Goal: Task Accomplishment & Management: Use online tool/utility

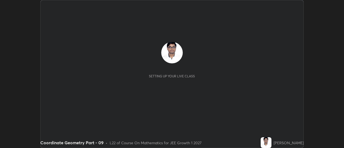
scroll to position [148, 344]
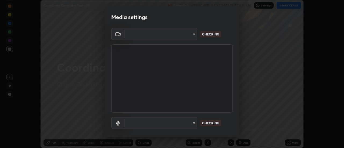
type input "4c72da43d9f8fe59a3f1c51c15ce5ef4700dc23536a29d5760a7834eb8cafeb2"
type input "default"
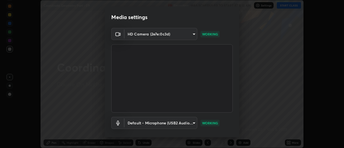
scroll to position [28, 0]
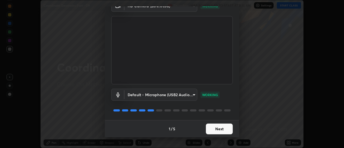
click at [221, 133] on button "Next" at bounding box center [219, 129] width 27 height 11
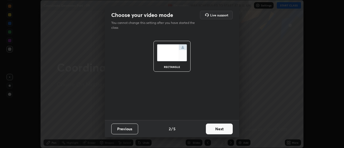
click at [222, 132] on button "Next" at bounding box center [219, 129] width 27 height 11
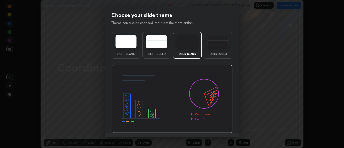
scroll to position [13, 0]
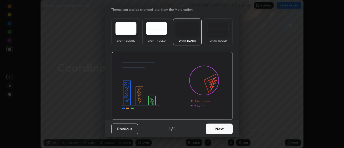
click at [214, 130] on button "Next" at bounding box center [219, 129] width 27 height 11
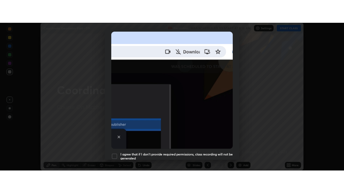
scroll to position [138, 0]
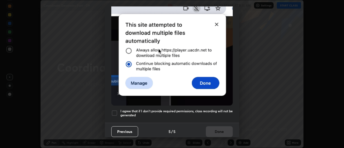
click at [156, 112] on h5 "I agree that if I don't provide required permissions, class recording will not …" at bounding box center [176, 113] width 112 height 8
click at [217, 129] on button "Done" at bounding box center [219, 131] width 27 height 11
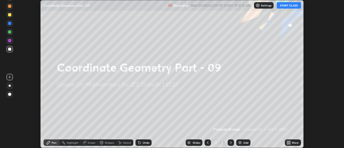
click at [287, 4] on button "START CLASS" at bounding box center [289, 5] width 24 height 6
click at [290, 143] on icon at bounding box center [289, 143] width 1 height 1
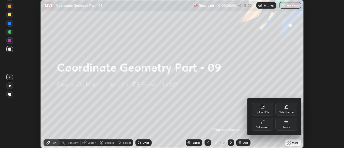
click at [262, 123] on icon at bounding box center [262, 122] width 4 height 4
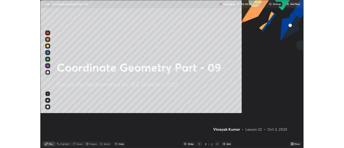
scroll to position [193, 344]
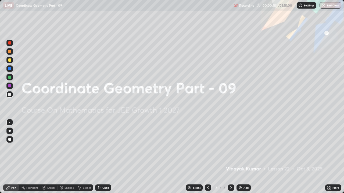
click at [244, 148] on div "Add" at bounding box center [245, 188] width 5 height 3
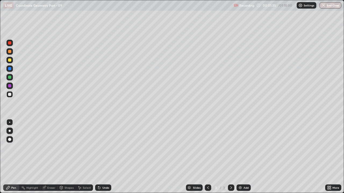
click at [103, 148] on div "Undo" at bounding box center [105, 188] width 7 height 3
click at [9, 77] on div at bounding box center [9, 77] width 3 height 3
click at [245, 148] on div "Add" at bounding box center [243, 188] width 14 height 6
click at [69, 148] on div "Shapes" at bounding box center [68, 188] width 9 height 3
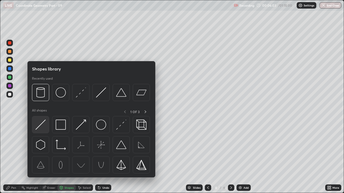
click at [45, 127] on img at bounding box center [40, 125] width 10 height 10
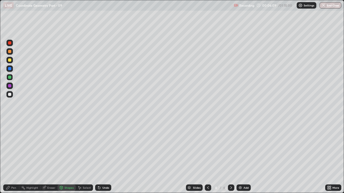
click at [17, 148] on div "Pen" at bounding box center [11, 188] width 16 height 6
click at [245, 148] on div "Add" at bounding box center [245, 188] width 5 height 3
click at [67, 148] on div "Shapes" at bounding box center [68, 188] width 9 height 3
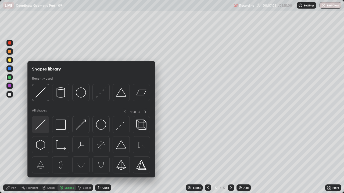
click at [41, 128] on img at bounding box center [40, 125] width 10 height 10
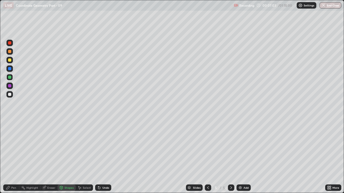
click at [103, 148] on div "Undo" at bounding box center [105, 188] width 7 height 3
click at [14, 148] on div "Pen" at bounding box center [11, 188] width 16 height 6
click at [68, 148] on div "Shapes" at bounding box center [68, 188] width 9 height 3
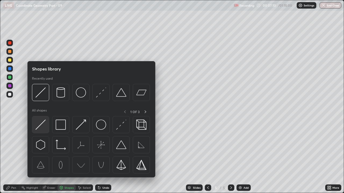
click at [40, 124] on img at bounding box center [40, 125] width 10 height 10
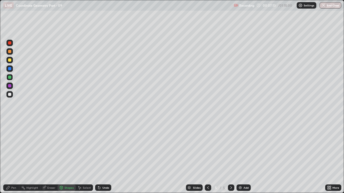
click at [11, 148] on div "Pen" at bounding box center [13, 188] width 5 height 3
click at [209, 148] on div at bounding box center [208, 188] width 6 height 6
click at [207, 148] on icon at bounding box center [208, 188] width 4 height 4
click at [230, 148] on icon at bounding box center [231, 188] width 2 height 3
click at [230, 148] on icon at bounding box center [231, 188] width 4 height 4
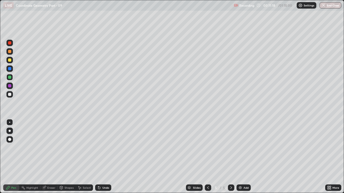
click at [240, 148] on img at bounding box center [240, 188] width 4 height 4
click at [49, 148] on div "Eraser" at bounding box center [51, 188] width 8 height 3
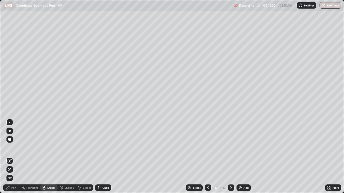
click at [68, 148] on div "Shapes" at bounding box center [68, 188] width 9 height 3
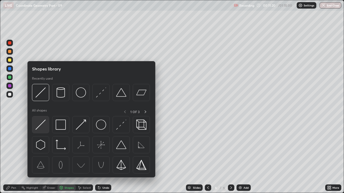
click at [43, 129] on img at bounding box center [40, 125] width 10 height 10
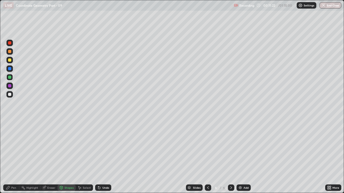
click at [14, 148] on div "Pen" at bounding box center [13, 188] width 5 height 3
click at [70, 148] on div "Shapes" at bounding box center [68, 188] width 9 height 3
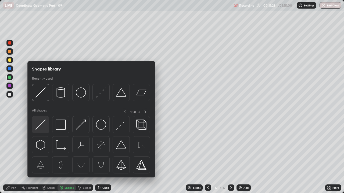
click at [42, 126] on img at bounding box center [40, 125] width 10 height 10
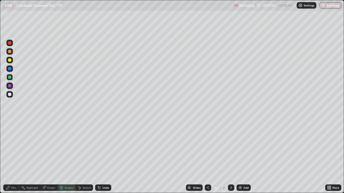
click at [12, 148] on div "Pen" at bounding box center [11, 188] width 16 height 6
click at [50, 148] on div "Eraser" at bounding box center [51, 188] width 8 height 3
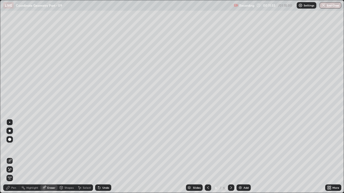
click at [15, 148] on div "Pen" at bounding box center [13, 188] width 5 height 3
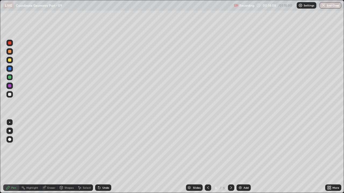
click at [242, 148] on img at bounding box center [240, 188] width 4 height 4
click at [68, 148] on div "Shapes" at bounding box center [68, 188] width 9 height 3
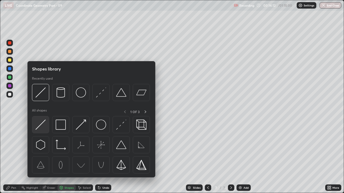
click at [44, 129] on img at bounding box center [40, 125] width 10 height 10
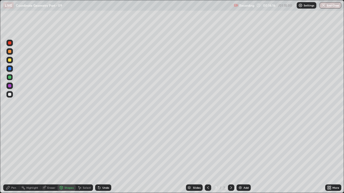
click at [13, 148] on div "Pen" at bounding box center [13, 188] width 5 height 3
click at [68, 148] on div "Shapes" at bounding box center [66, 188] width 18 height 6
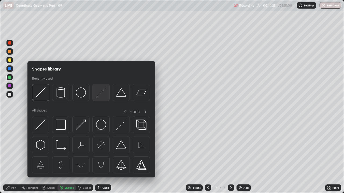
click at [101, 96] on img at bounding box center [101, 93] width 10 height 10
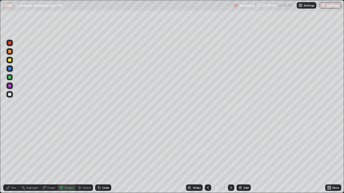
click at [17, 148] on div "Pen" at bounding box center [11, 188] width 16 height 6
click at [102, 148] on div "Undo" at bounding box center [103, 188] width 16 height 6
click at [239, 148] on div "Add" at bounding box center [243, 188] width 14 height 6
click at [71, 148] on div "Shapes" at bounding box center [68, 188] width 9 height 3
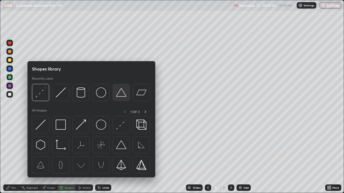
click at [121, 95] on img at bounding box center [121, 93] width 10 height 10
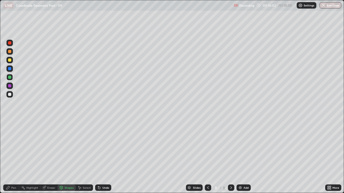
click at [16, 148] on div "Pen" at bounding box center [11, 188] width 16 height 6
click at [68, 148] on div "Shapes" at bounding box center [68, 188] width 9 height 3
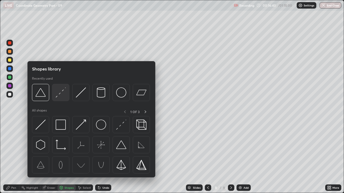
click at [58, 95] on img at bounding box center [61, 93] width 10 height 10
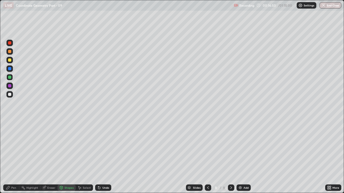
click at [17, 148] on div "Pen" at bounding box center [11, 188] width 16 height 6
click at [245, 148] on div "Add" at bounding box center [245, 188] width 5 height 3
click at [69, 148] on div "Shapes" at bounding box center [68, 188] width 9 height 3
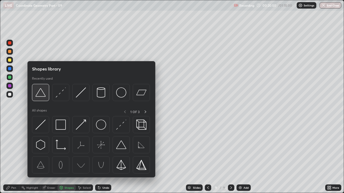
click at [43, 96] on img at bounding box center [40, 93] width 10 height 10
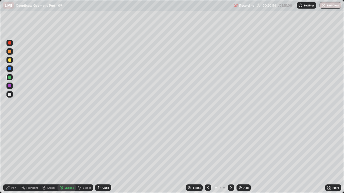
click at [12, 148] on div "Pen" at bounding box center [13, 188] width 5 height 3
click at [68, 148] on div "Shapes" at bounding box center [68, 188] width 9 height 3
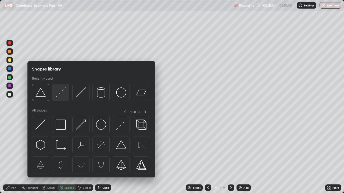
click at [60, 97] on img at bounding box center [61, 93] width 10 height 10
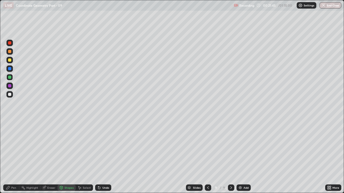
click at [16, 148] on div "Pen" at bounding box center [11, 188] width 16 height 6
click at [68, 148] on div "Shapes" at bounding box center [68, 188] width 9 height 3
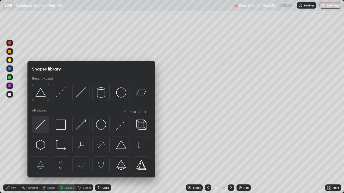
click at [42, 127] on img at bounding box center [40, 125] width 10 height 10
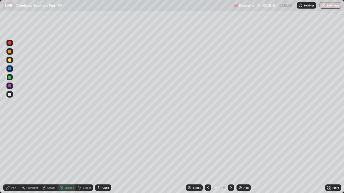
click at [69, 148] on div "Shapes" at bounding box center [68, 188] width 9 height 3
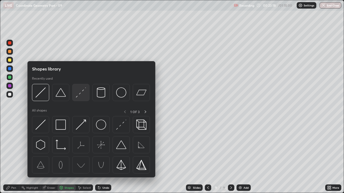
click at [80, 96] on img at bounding box center [81, 93] width 10 height 10
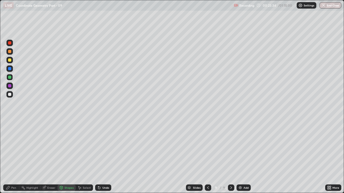
click at [12, 148] on div "Pen" at bounding box center [13, 188] width 5 height 3
click at [244, 148] on div "Add" at bounding box center [245, 188] width 5 height 3
click at [206, 148] on icon at bounding box center [207, 188] width 4 height 4
click at [230, 148] on icon at bounding box center [231, 188] width 4 height 4
click at [207, 148] on icon at bounding box center [207, 188] width 4 height 4
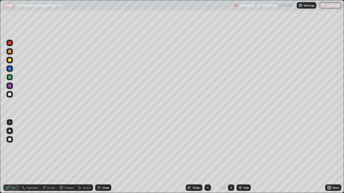
click at [67, 148] on div "Shapes" at bounding box center [68, 188] width 9 height 3
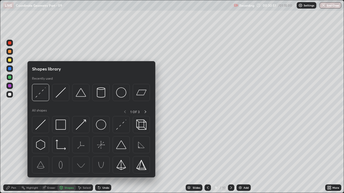
click at [12, 148] on div "Pen" at bounding box center [13, 188] width 5 height 3
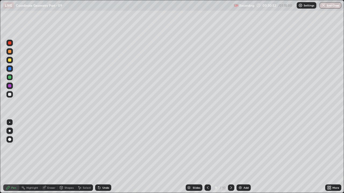
click at [12, 86] on div at bounding box center [9, 86] width 6 height 6
click at [207, 148] on icon at bounding box center [208, 188] width 2 height 3
click at [230, 148] on icon at bounding box center [231, 188] width 4 height 4
click at [231, 148] on icon at bounding box center [231, 188] width 2 height 3
click at [204, 148] on div at bounding box center [207, 188] width 6 height 6
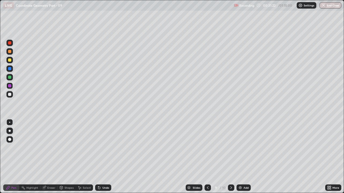
click at [230, 148] on icon at bounding box center [231, 188] width 4 height 4
click at [205, 148] on div at bounding box center [207, 188] width 6 height 6
click at [230, 148] on icon at bounding box center [231, 188] width 4 height 4
click at [209, 148] on icon at bounding box center [207, 188] width 4 height 4
click at [232, 148] on icon at bounding box center [231, 188] width 4 height 4
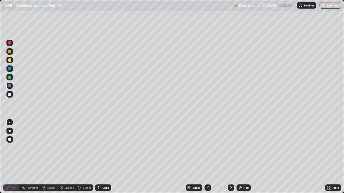
click at [208, 148] on icon at bounding box center [207, 188] width 4 height 4
click at [233, 148] on div at bounding box center [231, 188] width 6 height 6
click at [242, 148] on div "Add" at bounding box center [243, 188] width 14 height 6
click at [11, 94] on div at bounding box center [9, 94] width 3 height 3
click at [72, 148] on div "Shapes" at bounding box center [68, 188] width 9 height 3
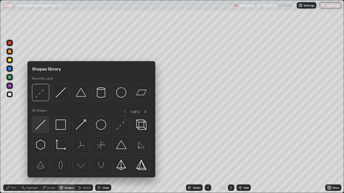
click at [44, 127] on img at bounding box center [40, 125] width 10 height 10
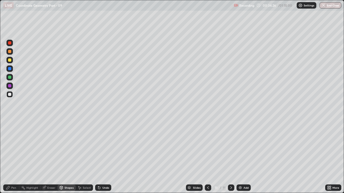
click at [11, 148] on div "Pen" at bounding box center [13, 188] width 5 height 3
click at [288, 148] on div "Slides 11 / 11 Add" at bounding box center [218, 188] width 214 height 11
click at [292, 148] on div "Slides 11 / 11 Add" at bounding box center [218, 188] width 214 height 11
click at [293, 148] on div "Slides 11 / 11 Add" at bounding box center [218, 188] width 214 height 11
click at [294, 148] on div "Slides 11 / 11 Add" at bounding box center [218, 188] width 214 height 11
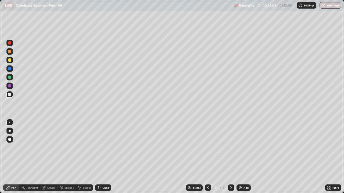
click at [65, 148] on div "Shapes" at bounding box center [68, 188] width 9 height 3
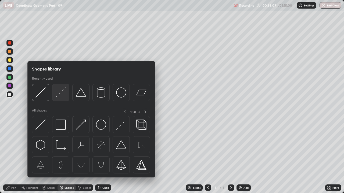
click at [62, 94] on img at bounding box center [61, 93] width 10 height 10
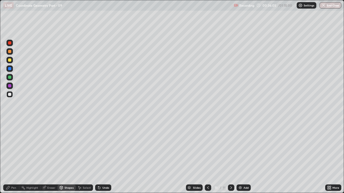
click at [14, 148] on div "Pen" at bounding box center [13, 188] width 5 height 3
click at [66, 148] on div "Shapes" at bounding box center [68, 188] width 9 height 3
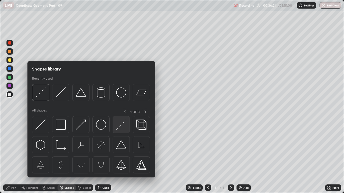
click at [118, 127] on img at bounding box center [121, 125] width 10 height 10
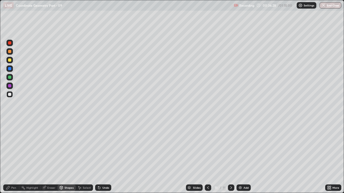
click at [7, 86] on div at bounding box center [9, 86] width 6 height 6
click at [104, 148] on div "Undo" at bounding box center [105, 188] width 7 height 3
click at [15, 148] on div "Pen" at bounding box center [11, 188] width 16 height 6
click at [106, 148] on div "Undo" at bounding box center [105, 188] width 7 height 3
click at [107, 148] on div "Undo" at bounding box center [105, 188] width 7 height 3
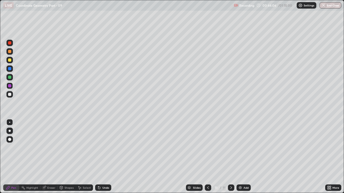
click at [103, 148] on div "Undo" at bounding box center [103, 188] width 16 height 6
click at [246, 148] on div "Add" at bounding box center [245, 188] width 5 height 3
click at [207, 148] on icon at bounding box center [208, 188] width 4 height 4
click at [230, 148] on icon at bounding box center [231, 188] width 4 height 4
click at [9, 94] on div at bounding box center [9, 94] width 3 height 3
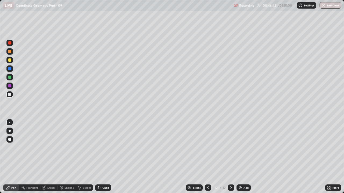
click at [242, 148] on div "Add" at bounding box center [243, 188] width 14 height 6
click at [66, 148] on div "Shapes" at bounding box center [66, 188] width 18 height 6
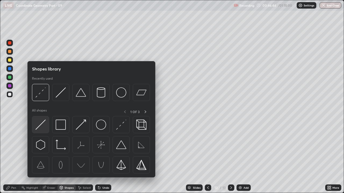
click at [44, 128] on img at bounding box center [40, 125] width 10 height 10
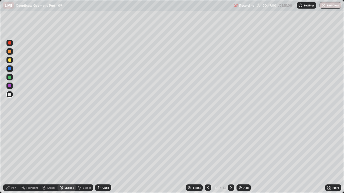
click at [11, 148] on div "Pen" at bounding box center [13, 188] width 5 height 3
click at [104, 148] on div "Undo" at bounding box center [105, 188] width 7 height 3
click at [105, 148] on div "Undo" at bounding box center [103, 188] width 16 height 6
click at [242, 148] on div "Add" at bounding box center [243, 188] width 14 height 6
click at [68, 148] on div "Shapes" at bounding box center [68, 188] width 9 height 3
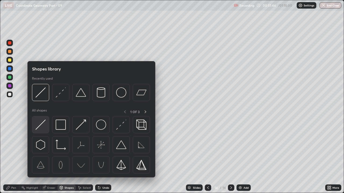
click at [44, 129] on img at bounding box center [40, 125] width 10 height 10
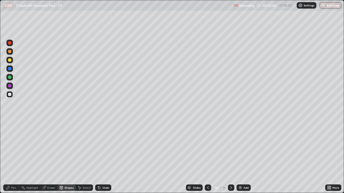
click at [104, 148] on div "Undo" at bounding box center [105, 188] width 7 height 3
click at [14, 148] on div "Pen" at bounding box center [13, 188] width 5 height 3
click at [104, 148] on div "Undo" at bounding box center [105, 188] width 7 height 3
click at [106, 148] on div "Undo" at bounding box center [105, 188] width 7 height 3
click at [52, 148] on div "Eraser" at bounding box center [51, 188] width 8 height 3
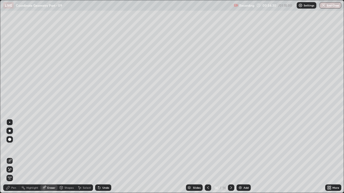
click at [17, 148] on div "Pen" at bounding box center [11, 188] width 16 height 6
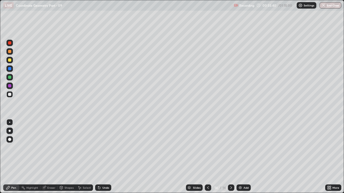
click at [56, 148] on div "Eraser" at bounding box center [48, 188] width 17 height 6
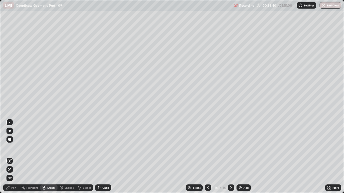
click at [9, 148] on icon at bounding box center [10, 169] width 3 height 3
click at [12, 148] on div "Pen" at bounding box center [13, 188] width 5 height 3
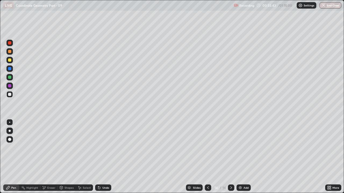
click at [50, 148] on div "Eraser" at bounding box center [51, 188] width 8 height 3
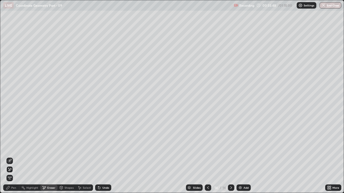
click at [12, 148] on div "Pen" at bounding box center [13, 188] width 5 height 3
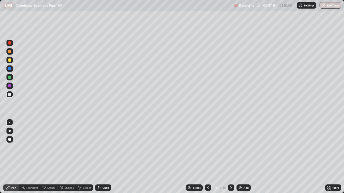
click at [241, 148] on img at bounding box center [240, 188] width 4 height 4
click at [49, 148] on div "Eraser" at bounding box center [51, 188] width 8 height 3
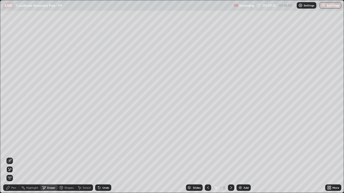
click at [14, 148] on div "Pen" at bounding box center [13, 188] width 5 height 3
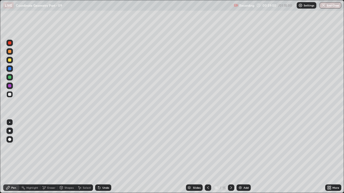
click at [51, 148] on div "Eraser" at bounding box center [51, 188] width 8 height 3
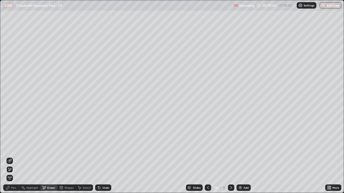
click at [12, 148] on div "Pen" at bounding box center [11, 188] width 16 height 6
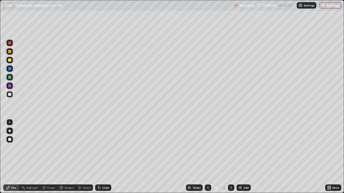
click at [66, 148] on div "Shapes" at bounding box center [66, 188] width 18 height 6
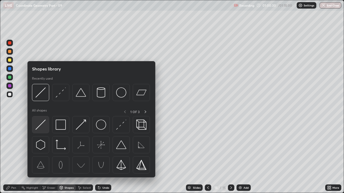
click at [42, 127] on img at bounding box center [40, 125] width 10 height 10
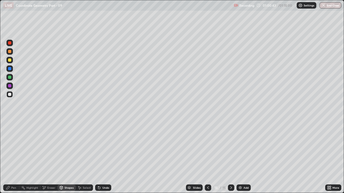
click at [102, 148] on div "Undo" at bounding box center [105, 188] width 7 height 3
click at [14, 148] on div "Pen" at bounding box center [13, 188] width 5 height 3
click at [104, 148] on div "Undo" at bounding box center [105, 188] width 7 height 3
click at [106, 148] on div "Undo" at bounding box center [103, 188] width 16 height 6
click at [49, 148] on div "Eraser" at bounding box center [51, 188] width 8 height 3
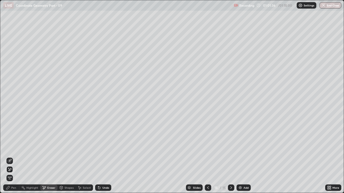
click at [14, 148] on div "Pen" at bounding box center [13, 188] width 5 height 3
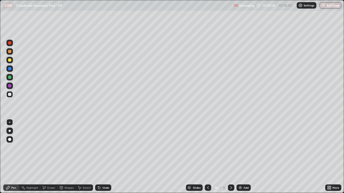
click at [103, 148] on div "Undo" at bounding box center [105, 188] width 7 height 3
click at [102, 148] on div "Undo" at bounding box center [105, 188] width 7 height 3
click at [103, 148] on div "Undo" at bounding box center [105, 188] width 7 height 3
click at [245, 148] on div "Add" at bounding box center [245, 188] width 5 height 3
click at [244, 148] on div "Add" at bounding box center [245, 188] width 5 height 3
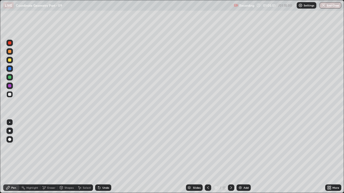
click at [70, 148] on div "Shapes" at bounding box center [68, 188] width 9 height 3
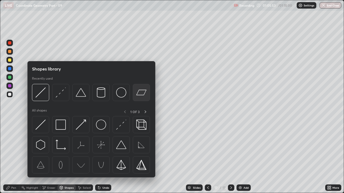
click at [143, 92] on img at bounding box center [141, 93] width 10 height 10
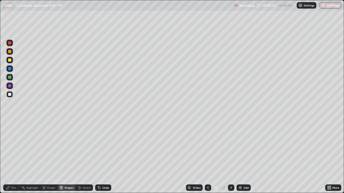
click at [15, 148] on div "Pen" at bounding box center [13, 188] width 5 height 3
click at [52, 148] on div "Eraser" at bounding box center [51, 188] width 8 height 3
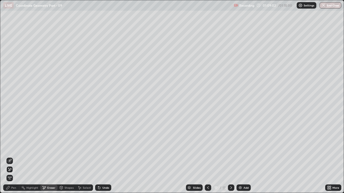
click at [69, 148] on div "Shapes" at bounding box center [68, 188] width 9 height 3
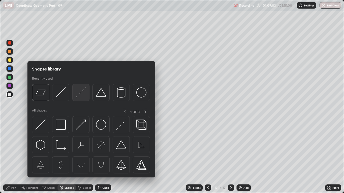
click at [80, 91] on img at bounding box center [81, 93] width 10 height 10
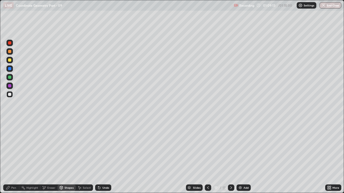
click at [102, 148] on div "Undo" at bounding box center [103, 188] width 16 height 6
click at [16, 148] on div "Pen" at bounding box center [11, 188] width 16 height 6
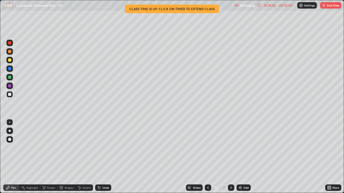
click at [71, 148] on div "Shapes" at bounding box center [68, 188] width 9 height 3
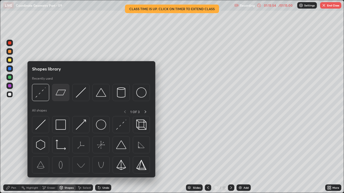
click at [69, 98] on div at bounding box center [60, 92] width 17 height 17
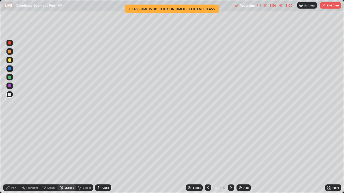
click at [242, 148] on div "Add" at bounding box center [243, 188] width 14 height 6
click at [14, 148] on div "Pen" at bounding box center [13, 188] width 5 height 3
click at [50, 148] on div "Eraser" at bounding box center [48, 188] width 17 height 6
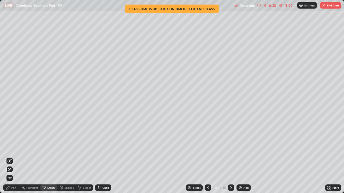
click at [16, 148] on div "Pen" at bounding box center [13, 188] width 5 height 3
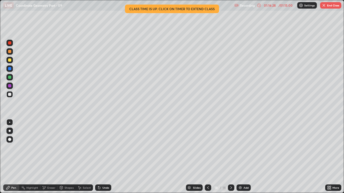
click at [51, 148] on div "Eraser" at bounding box center [51, 188] width 8 height 3
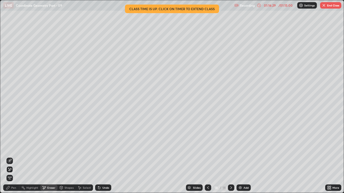
click at [10, 148] on icon at bounding box center [8, 188] width 4 height 4
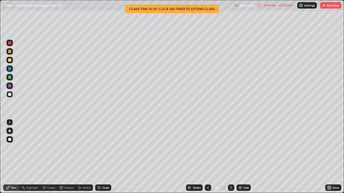
click at [101, 148] on div "Undo" at bounding box center [103, 188] width 16 height 6
click at [103, 148] on div "Undo" at bounding box center [105, 188] width 7 height 3
click at [104, 148] on div "Undo" at bounding box center [103, 188] width 16 height 6
click at [305, 6] on p "Settings" at bounding box center [309, 5] width 10 height 3
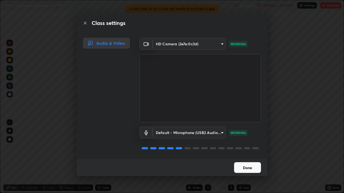
click at [251, 148] on button "Done" at bounding box center [247, 167] width 27 height 11
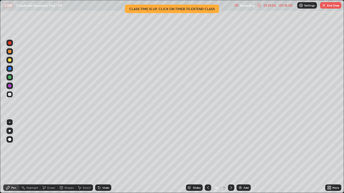
click at [277, 7] on div "/ 01:15:00" at bounding box center [285, 5] width 17 height 3
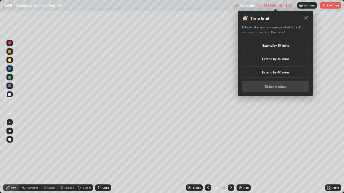
click at [277, 50] on div "Extend by 10 mins" at bounding box center [275, 45] width 67 height 11
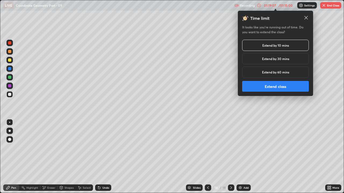
click at [270, 85] on button "Extend class" at bounding box center [275, 86] width 67 height 11
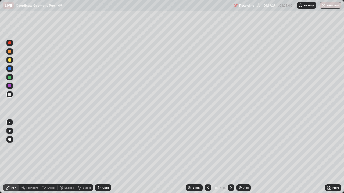
click at [243, 148] on div "Add" at bounding box center [245, 188] width 5 height 3
click at [330, 6] on button "End Class" at bounding box center [330, 5] width 21 height 6
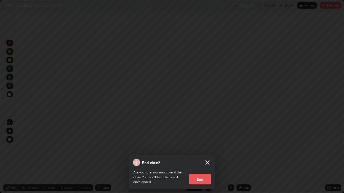
click at [197, 148] on button "End" at bounding box center [199, 179] width 21 height 11
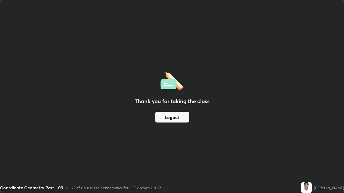
click at [172, 117] on button "Logout" at bounding box center [172, 117] width 34 height 11
click at [171, 120] on button "Logout" at bounding box center [172, 117] width 34 height 11
click at [170, 120] on button "Logout" at bounding box center [172, 117] width 34 height 11
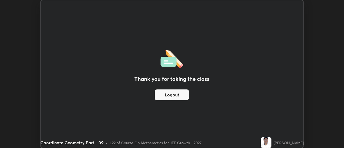
scroll to position [26710, 26514]
